Goal: Task Accomplishment & Management: Complete application form

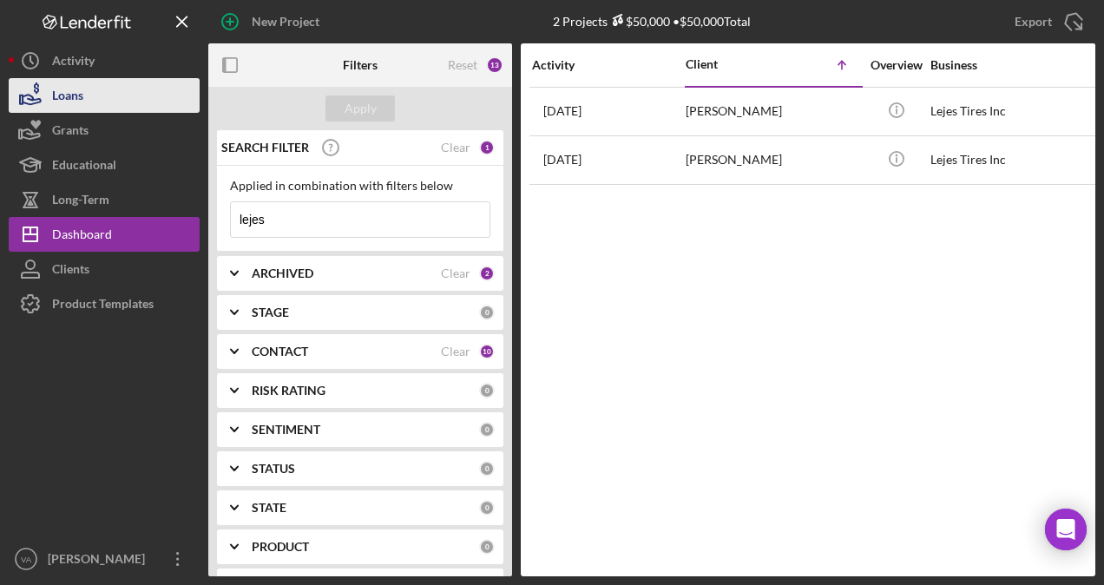
click at [100, 102] on button "Loans" at bounding box center [104, 95] width 191 height 35
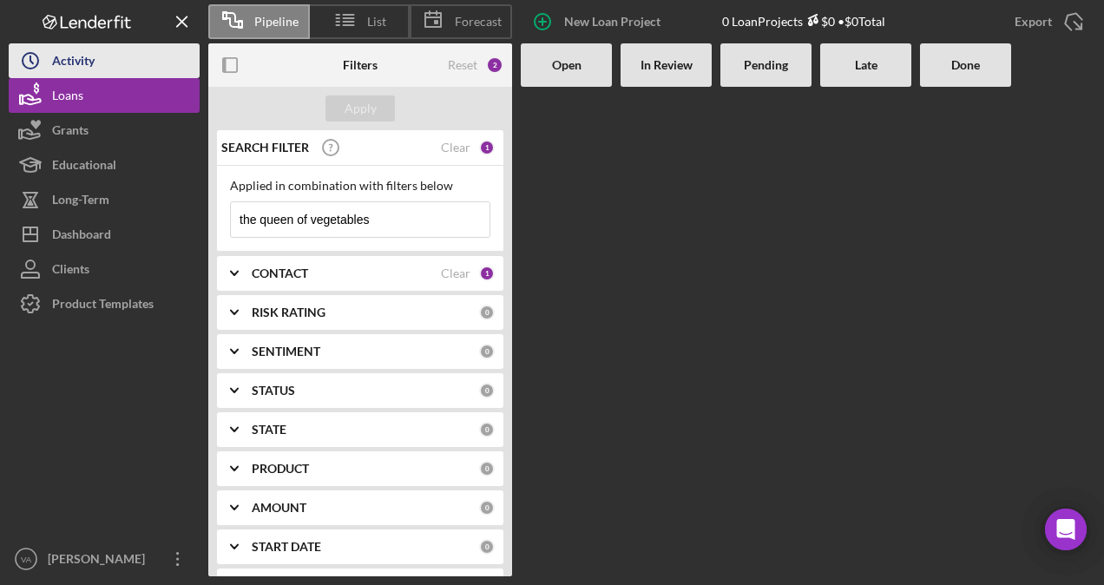
click at [107, 64] on button "Icon/History Activity" at bounding box center [104, 60] width 191 height 35
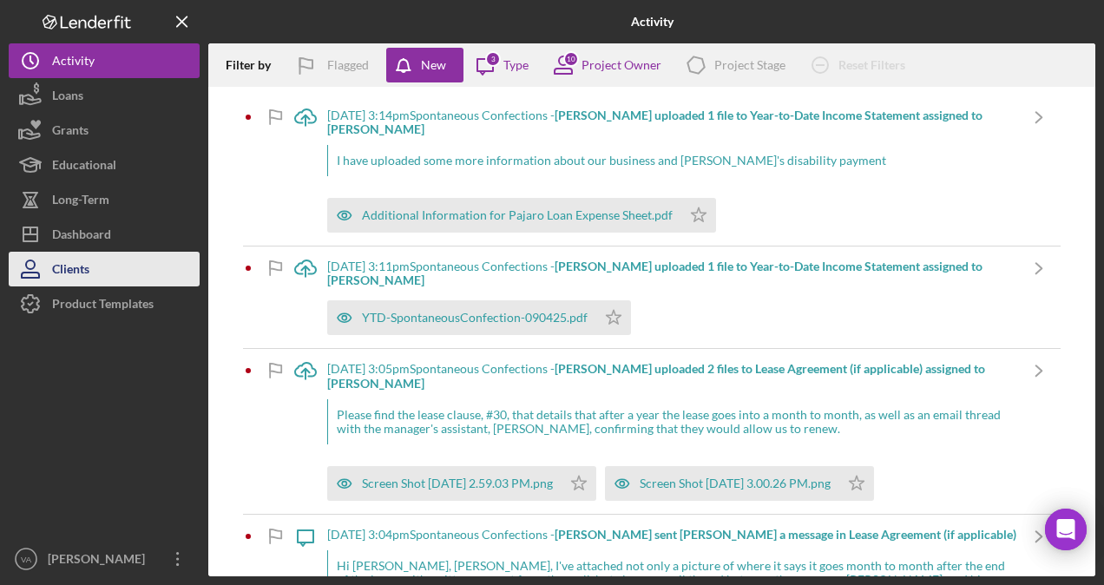
click at [94, 257] on button "Clients" at bounding box center [104, 269] width 191 height 35
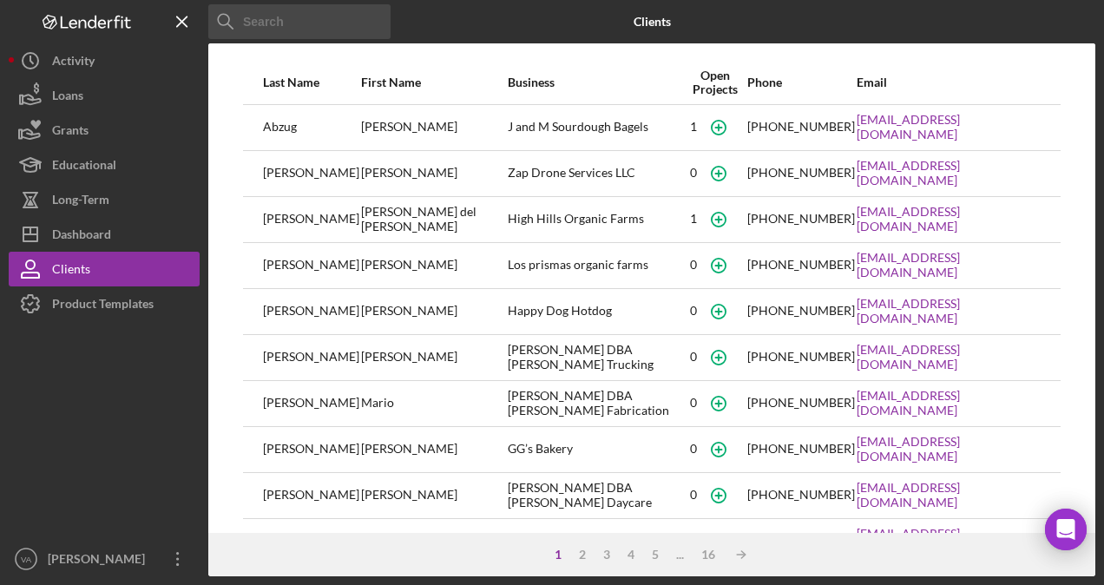
click at [314, 16] on input at bounding box center [299, 21] width 182 height 35
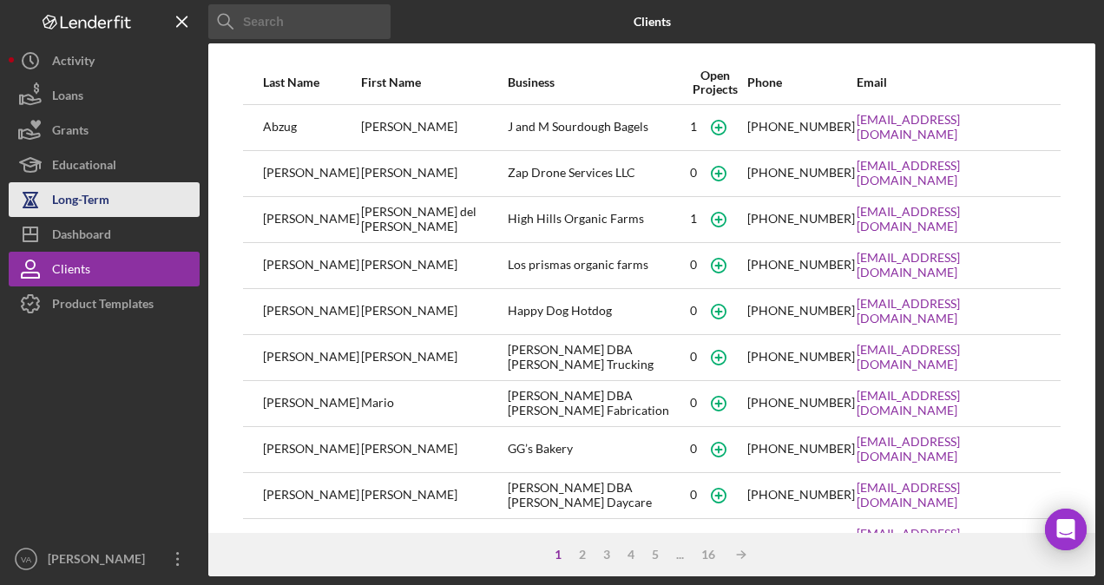
click at [102, 212] on div "Long-Term" at bounding box center [80, 201] width 57 height 39
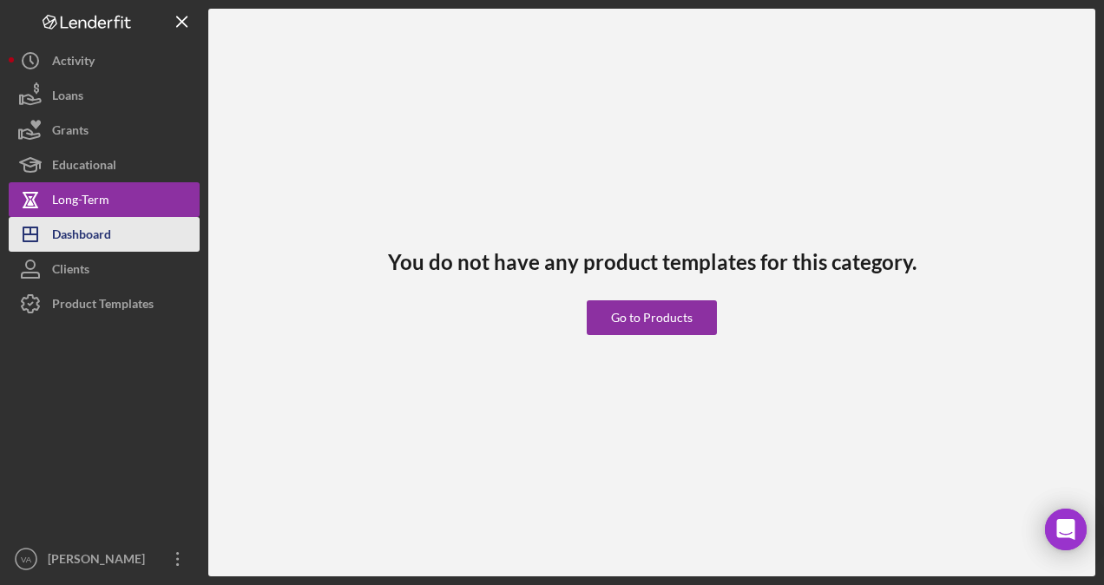
click at [94, 241] on div "Dashboard" at bounding box center [81, 236] width 59 height 39
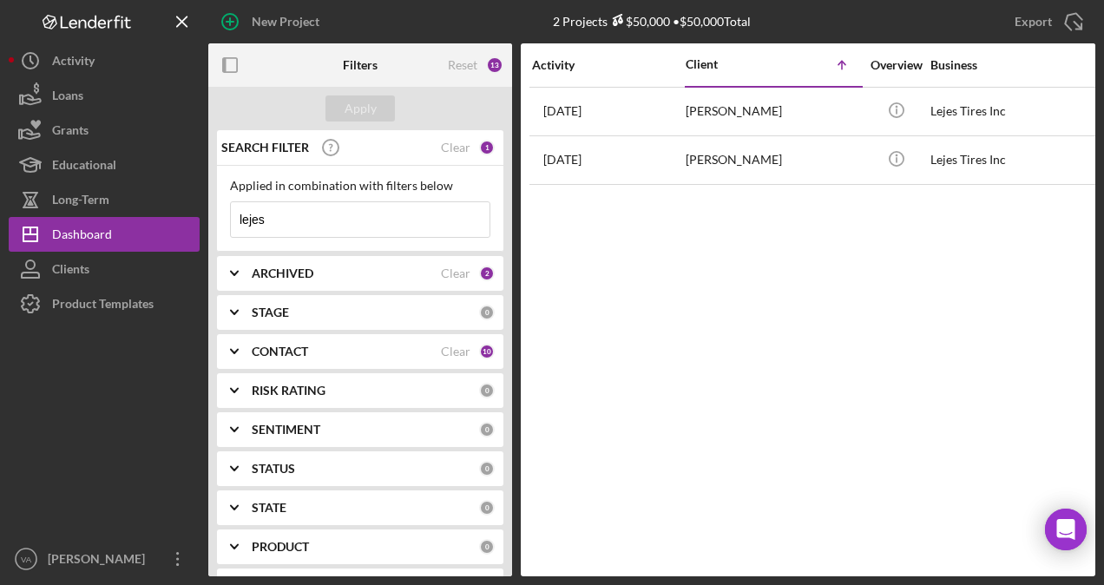
click at [284, 221] on input "lejes" at bounding box center [360, 219] width 259 height 35
type input "l"
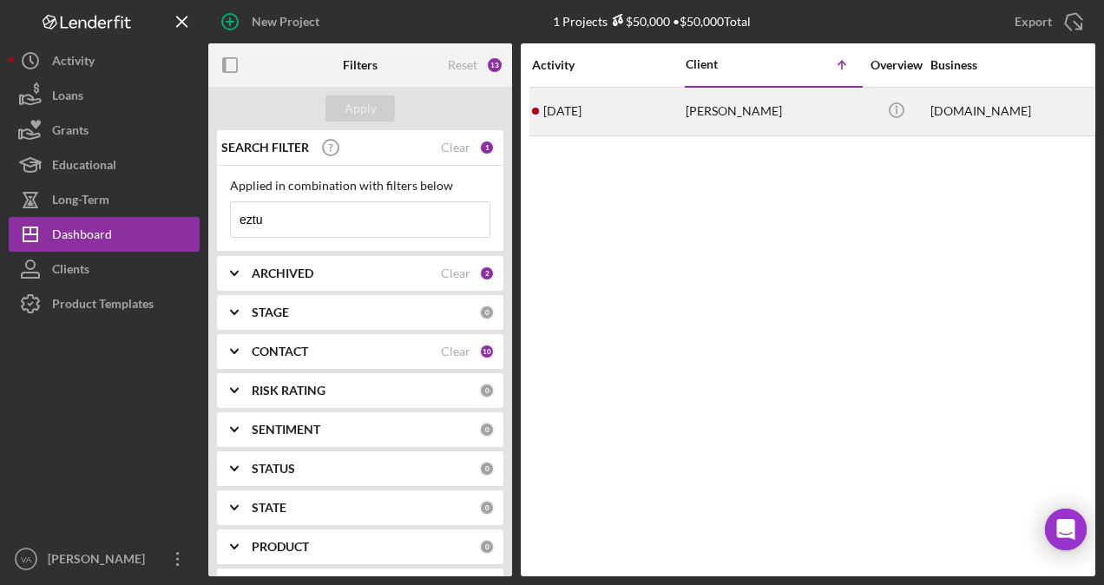
type input "eztu"
click at [793, 104] on div "[PERSON_NAME]" at bounding box center [773, 112] width 174 height 46
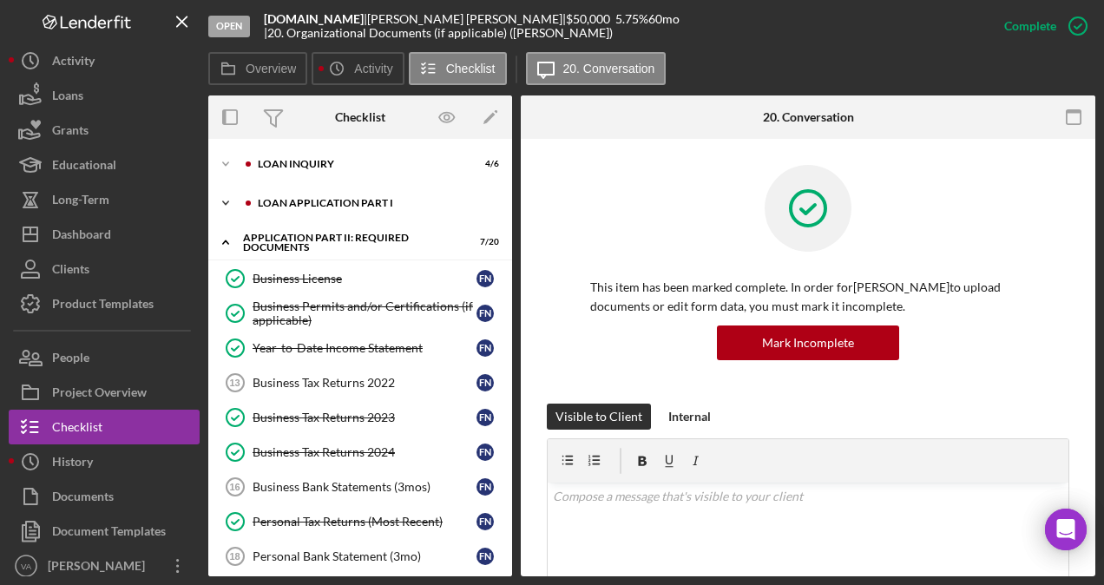
click at [349, 201] on div "Loan Application Part I" at bounding box center [374, 203] width 233 height 10
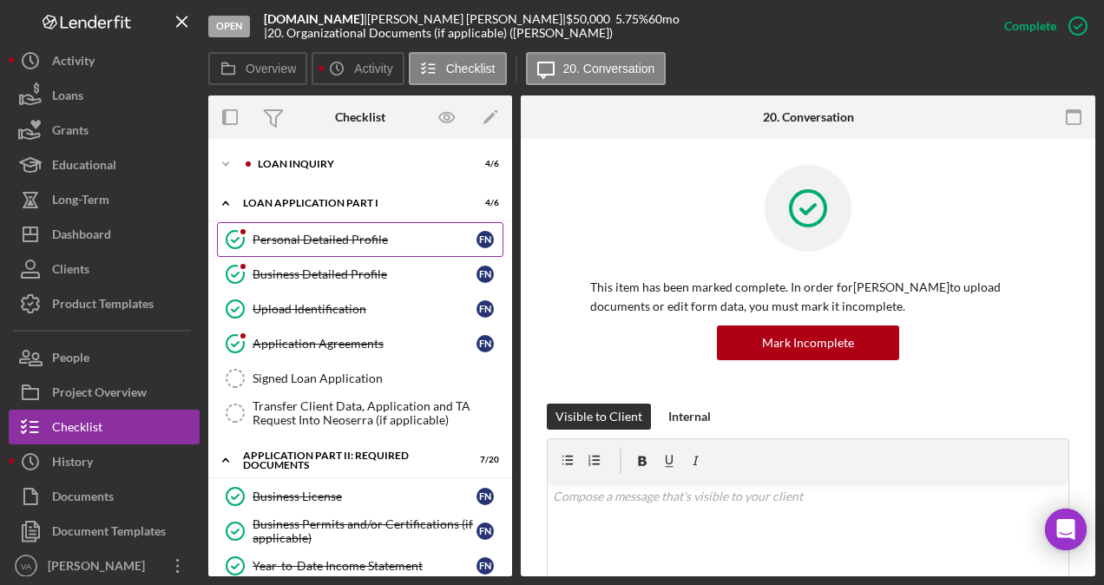
click at [346, 248] on link "Personal Detailed Profile Personal Detailed Profile F N" at bounding box center [360, 239] width 286 height 35
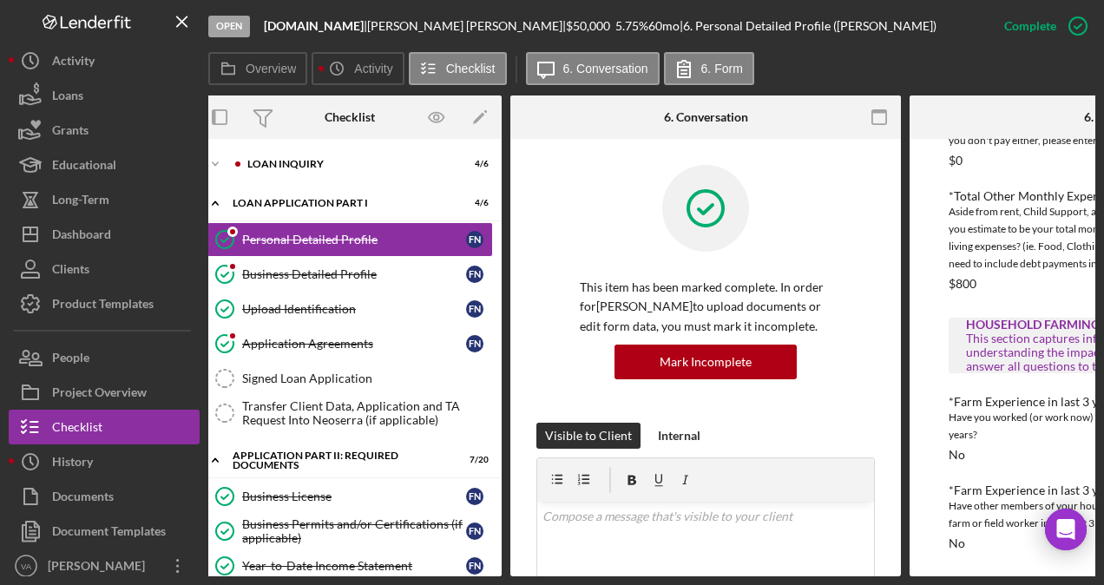
scroll to position [0, 10]
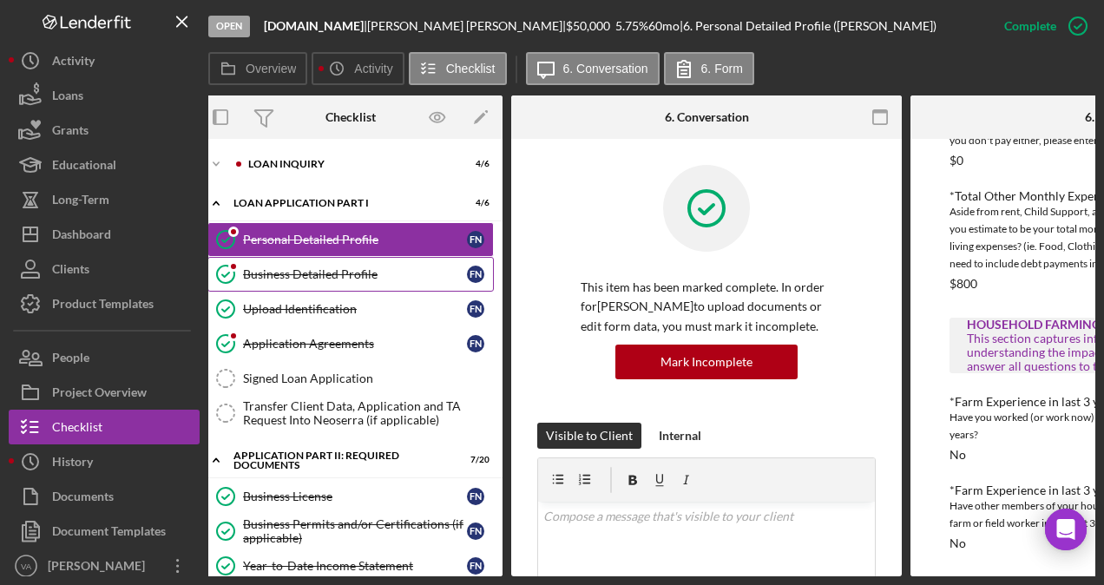
click at [357, 269] on div "Business Detailed Profile" at bounding box center [355, 274] width 224 height 14
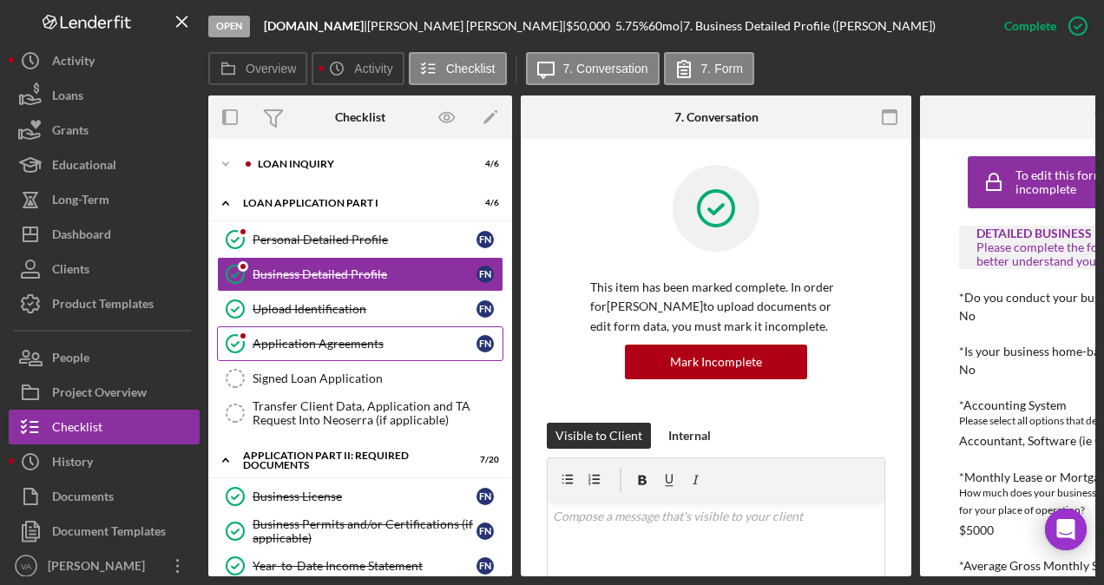
click at [332, 338] on div "Application Agreements" at bounding box center [365, 344] width 224 height 14
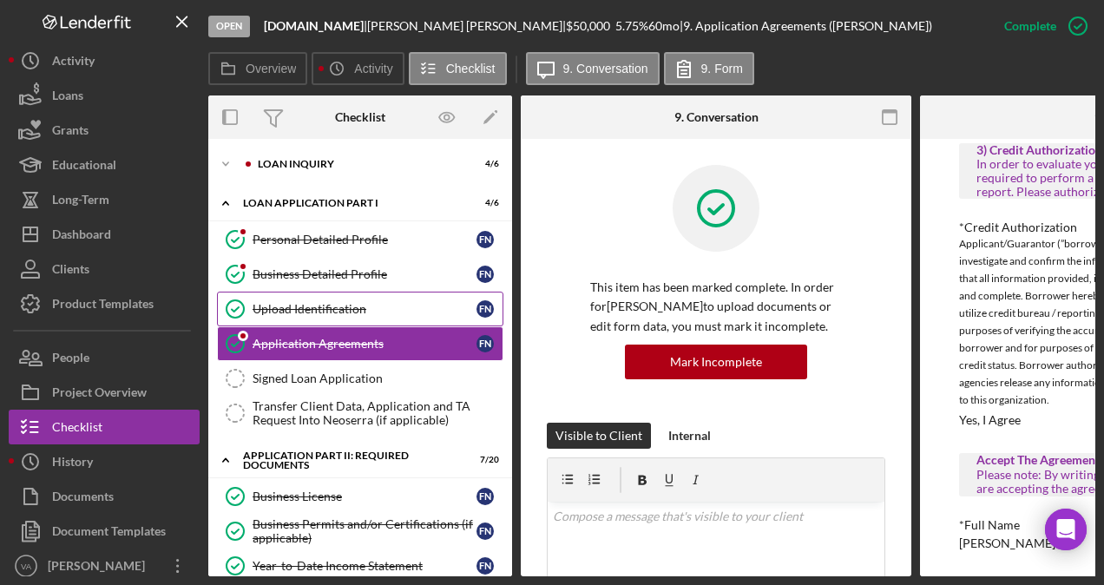
click at [377, 302] on div "Upload Identification" at bounding box center [365, 309] width 224 height 14
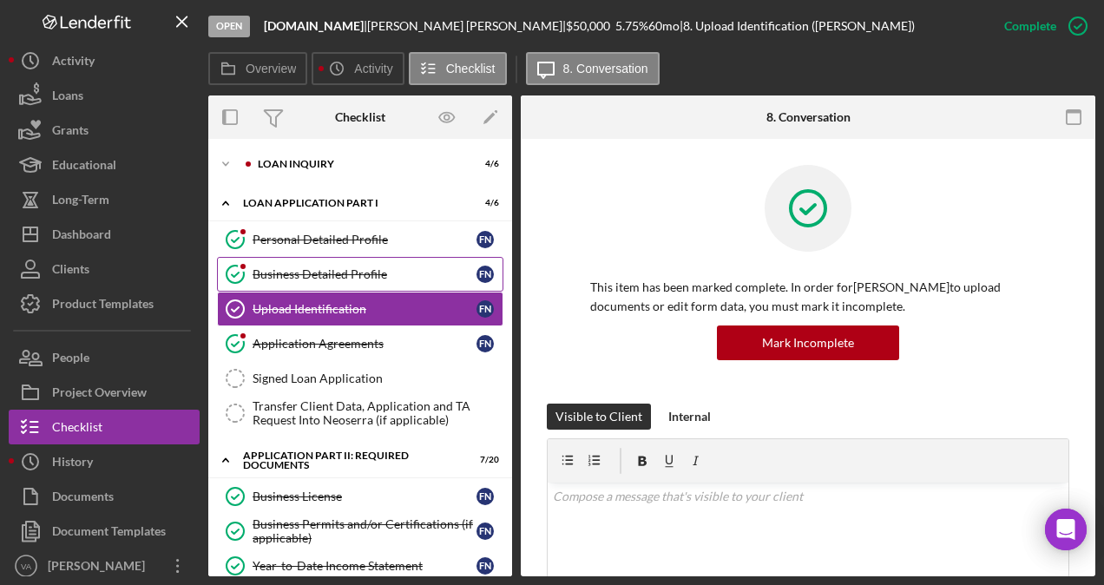
click at [373, 273] on div "Business Detailed Profile" at bounding box center [365, 274] width 224 height 14
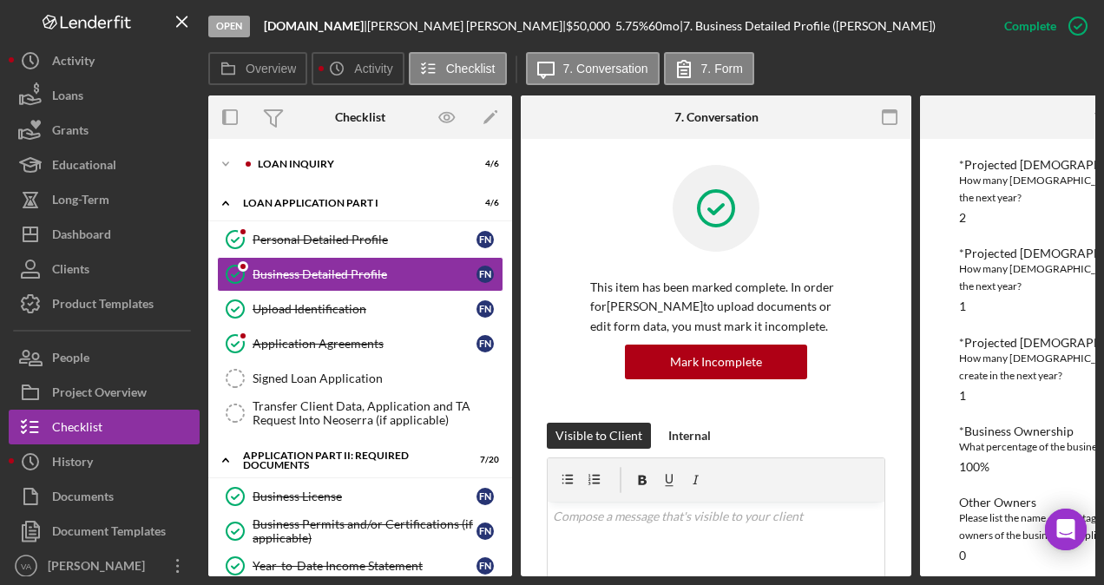
click at [313, 146] on div "Icon/Expander Loan Inquiry 4 / 6 Icon/Expander Loan Application Part I 4 / 6 Pe…" at bounding box center [360, 357] width 304 height 437
click at [310, 153] on div "Icon/Expander Loan Inquiry 4 / 6" at bounding box center [360, 164] width 304 height 35
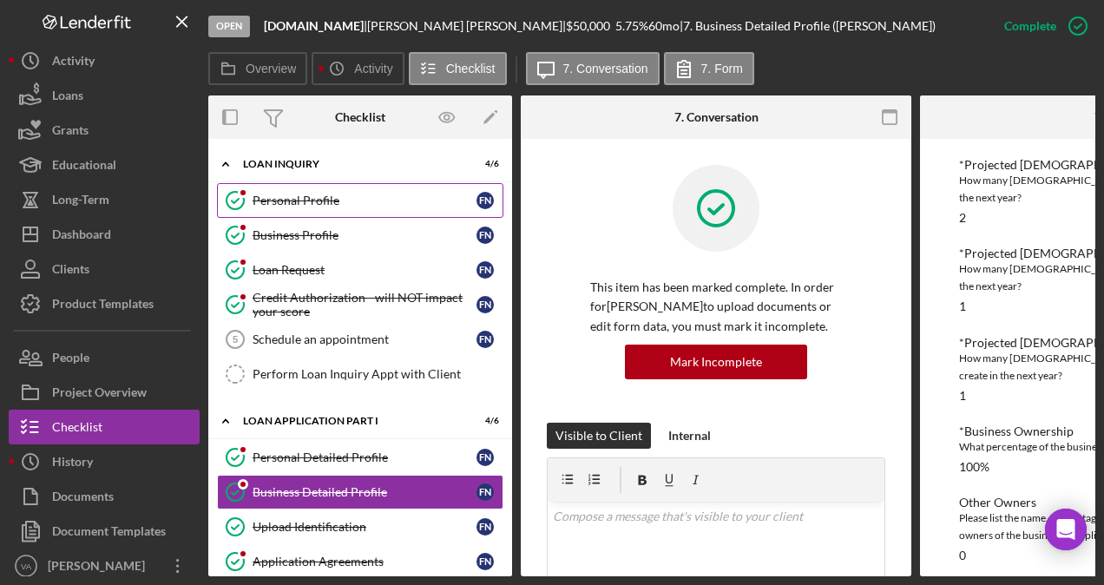
click at [316, 207] on link "Personal Profile Personal Profile F N" at bounding box center [360, 200] width 286 height 35
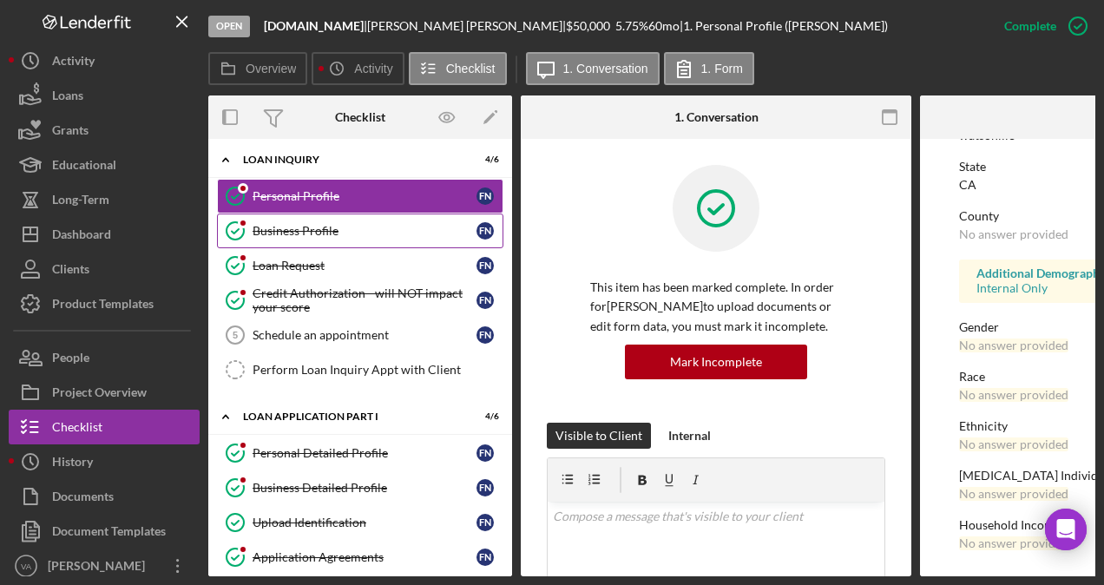
click at [299, 217] on link "Business Profile Business Profile F N" at bounding box center [360, 230] width 286 height 35
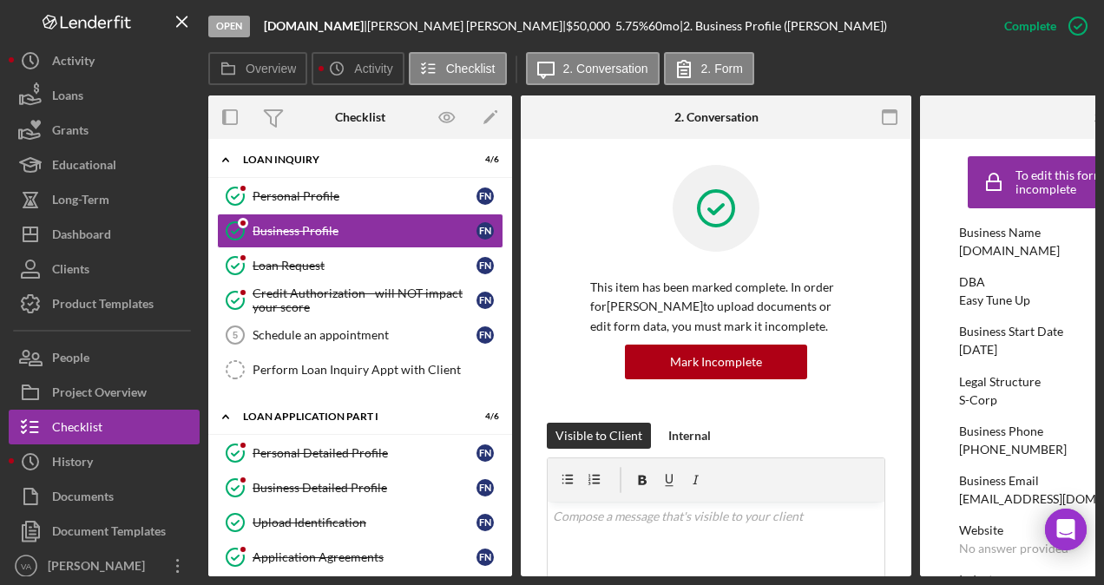
scroll to position [0, 32]
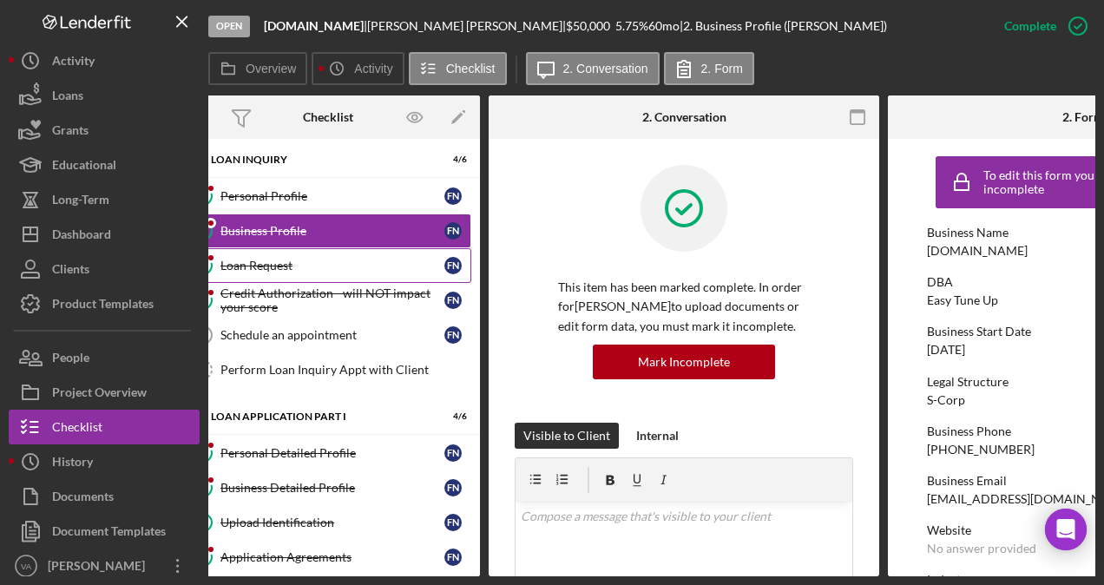
click at [318, 268] on div "Loan Request" at bounding box center [332, 266] width 224 height 14
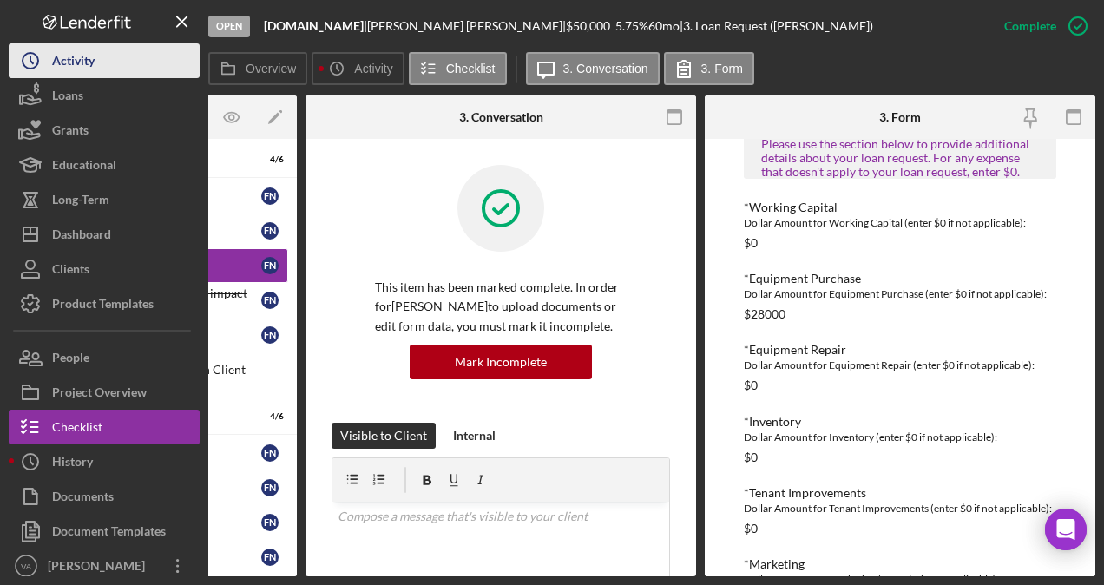
click at [107, 64] on button "Icon/History Activity" at bounding box center [104, 60] width 191 height 35
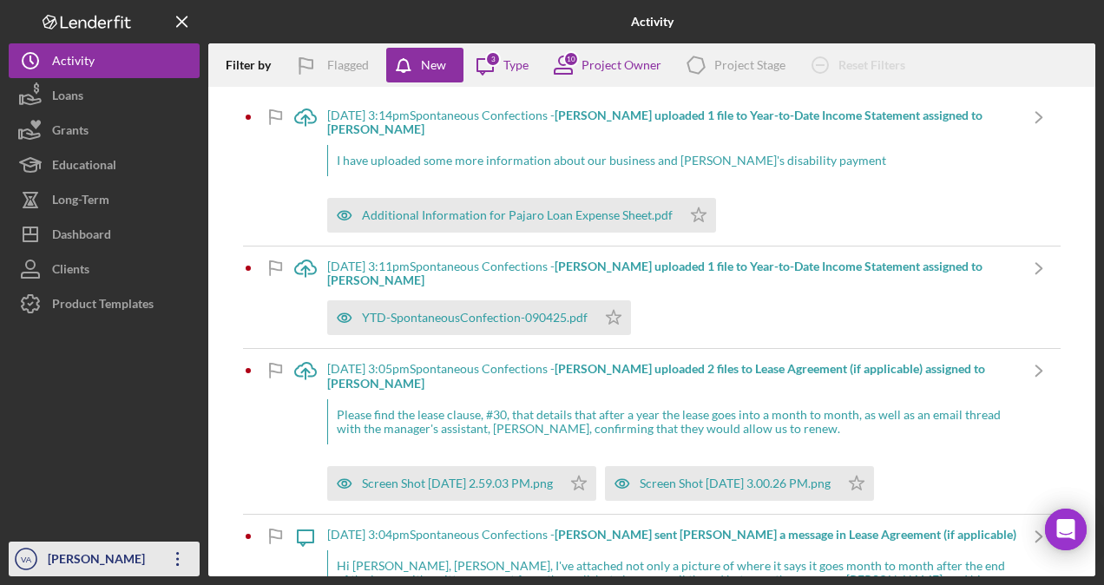
click at [89, 546] on div "[PERSON_NAME]" at bounding box center [99, 561] width 113 height 39
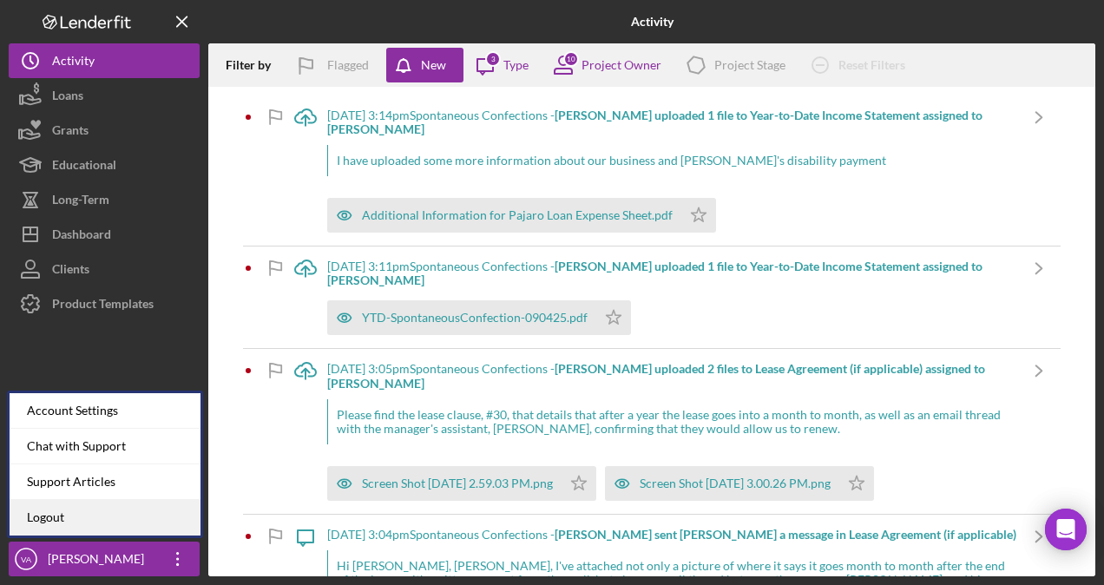
click at [96, 505] on link "Logout" at bounding box center [105, 518] width 191 height 36
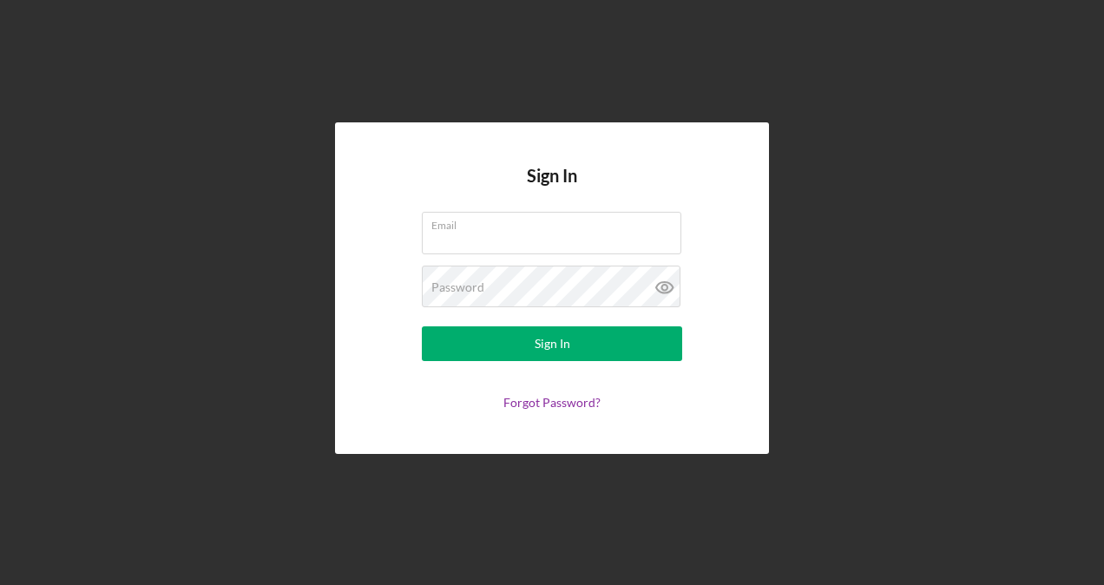
type input "[PERSON_NAME][EMAIL_ADDRESS][DOMAIN_NAME]"
